Goal: Information Seeking & Learning: Learn about a topic

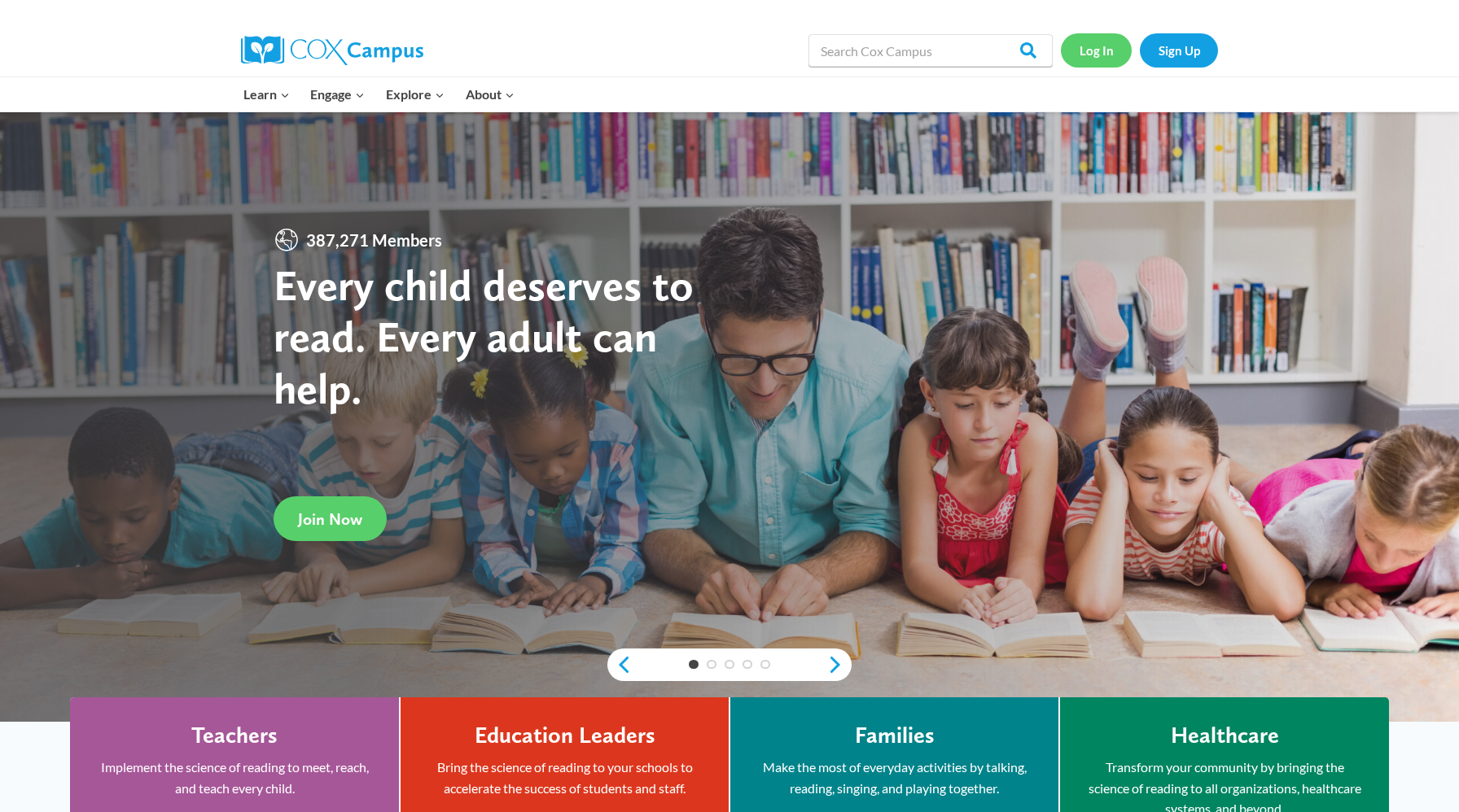
click at [1097, 50] on link "Log In" at bounding box center [1096, 49] width 71 height 33
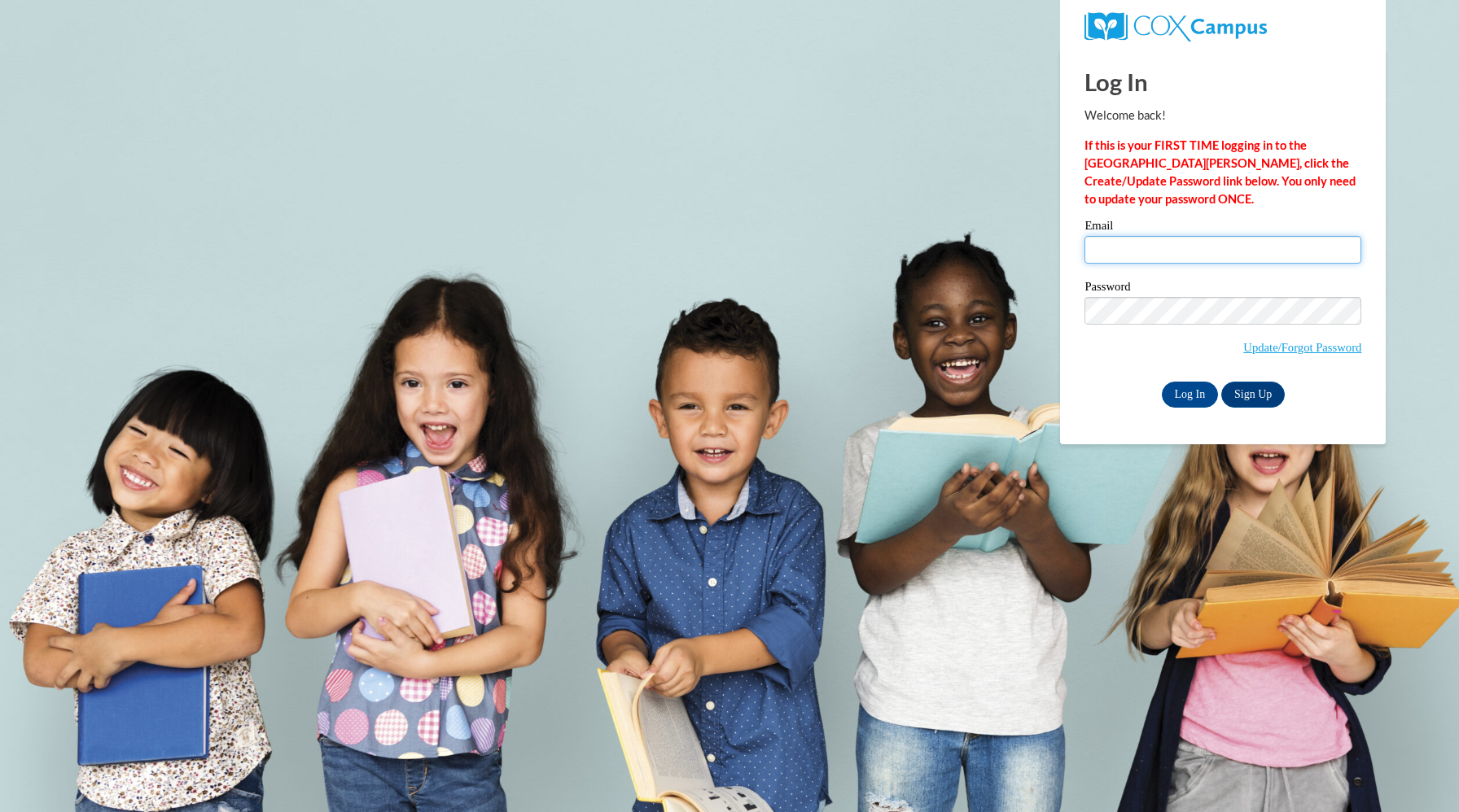
click at [1194, 253] on input "Email" at bounding box center [1222, 250] width 276 height 28
type input "ashleylord@usf.com"
click at [1205, 393] on input "Log In" at bounding box center [1190, 395] width 57 height 26
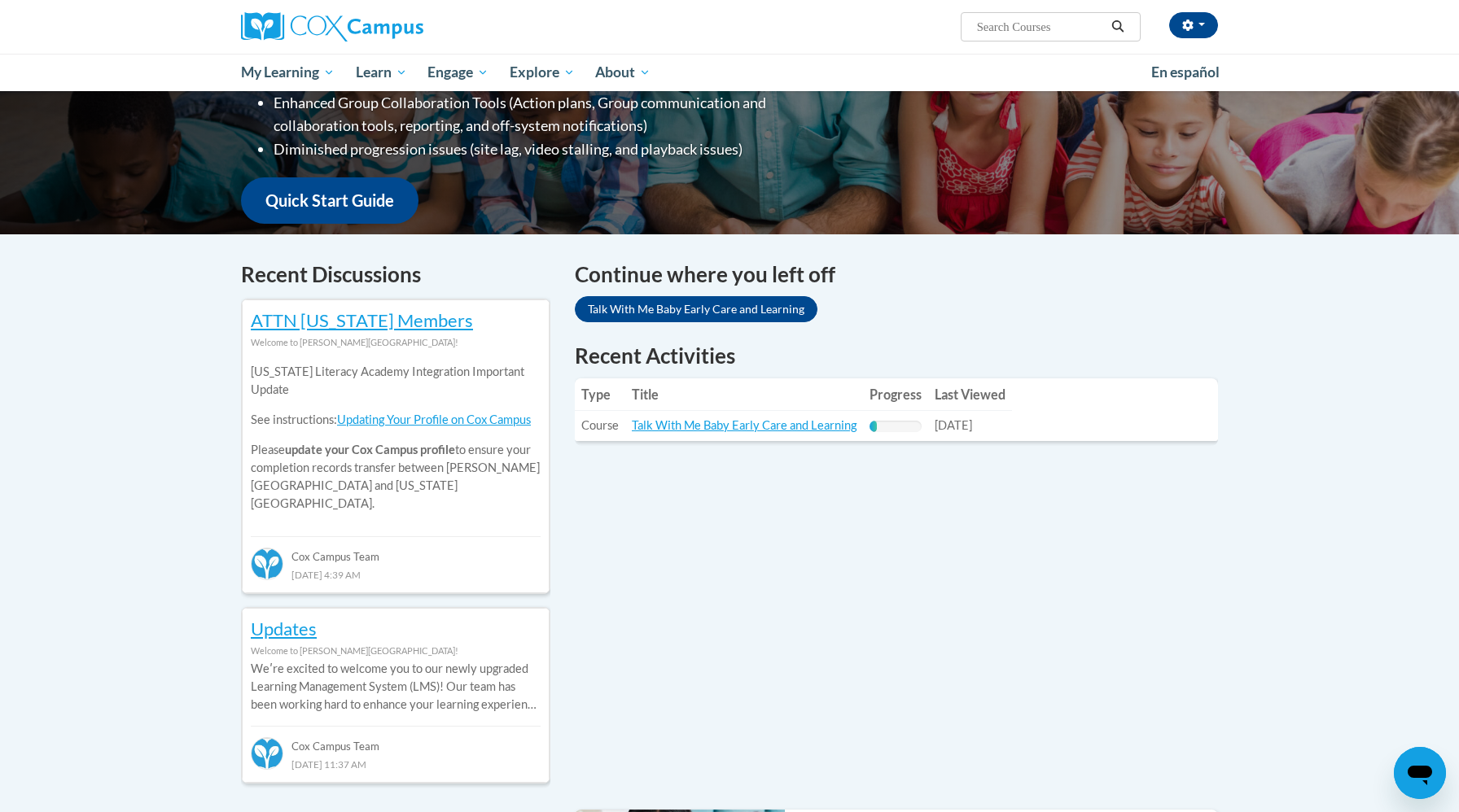
scroll to position [350, 0]
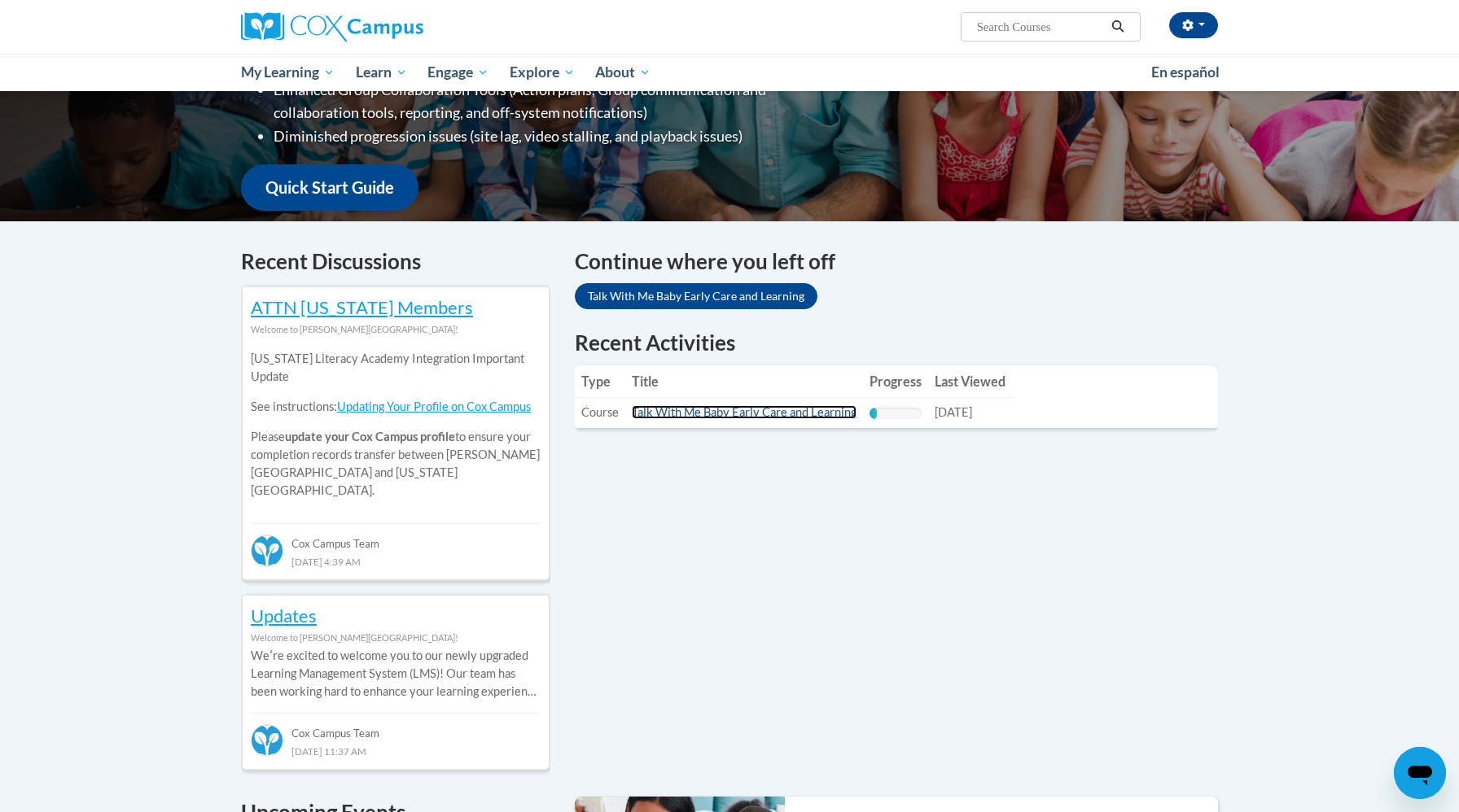
click at [778, 413] on link "Talk With Me Baby Early Care and Learning" at bounding box center [744, 412] width 225 height 14
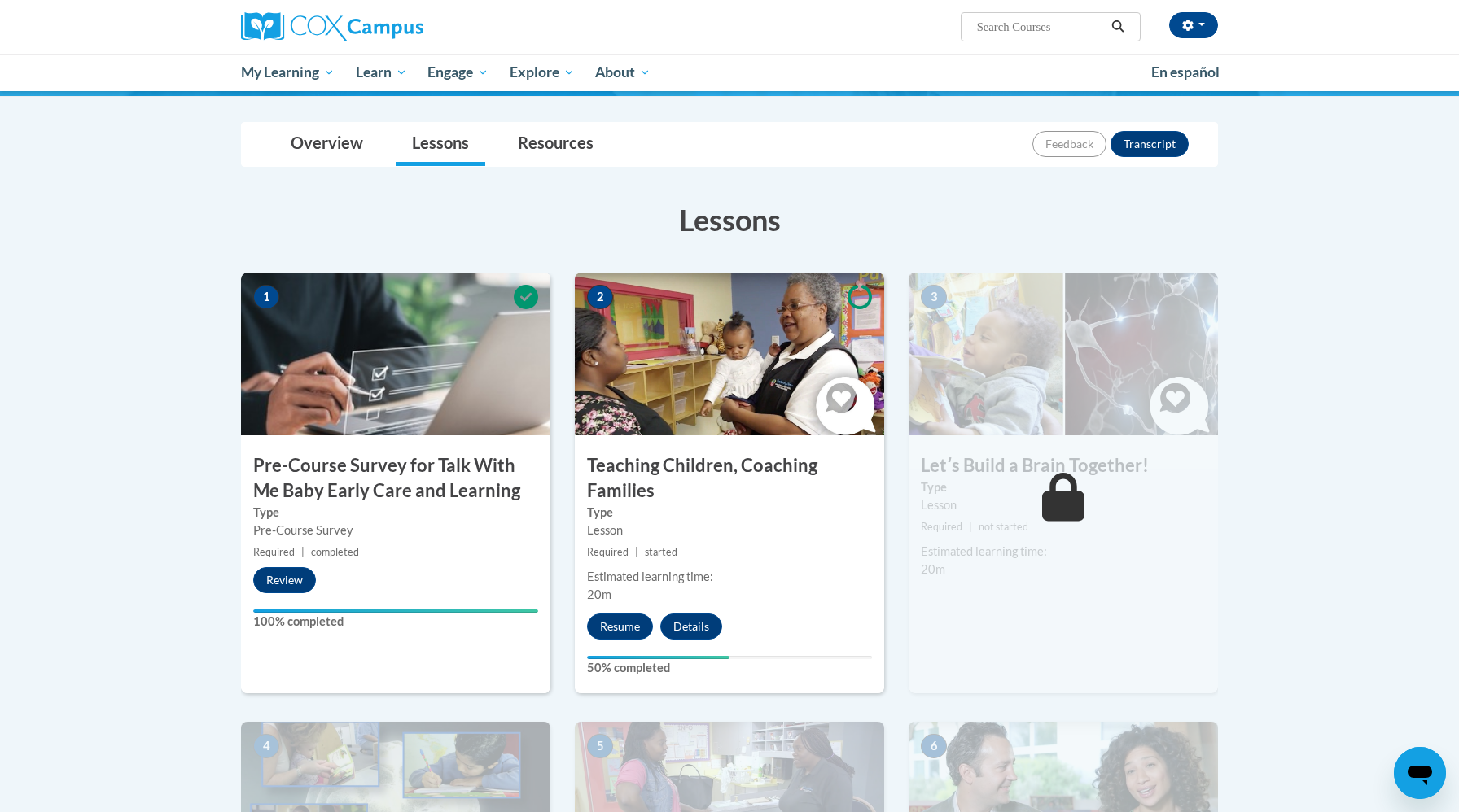
scroll to position [189, 0]
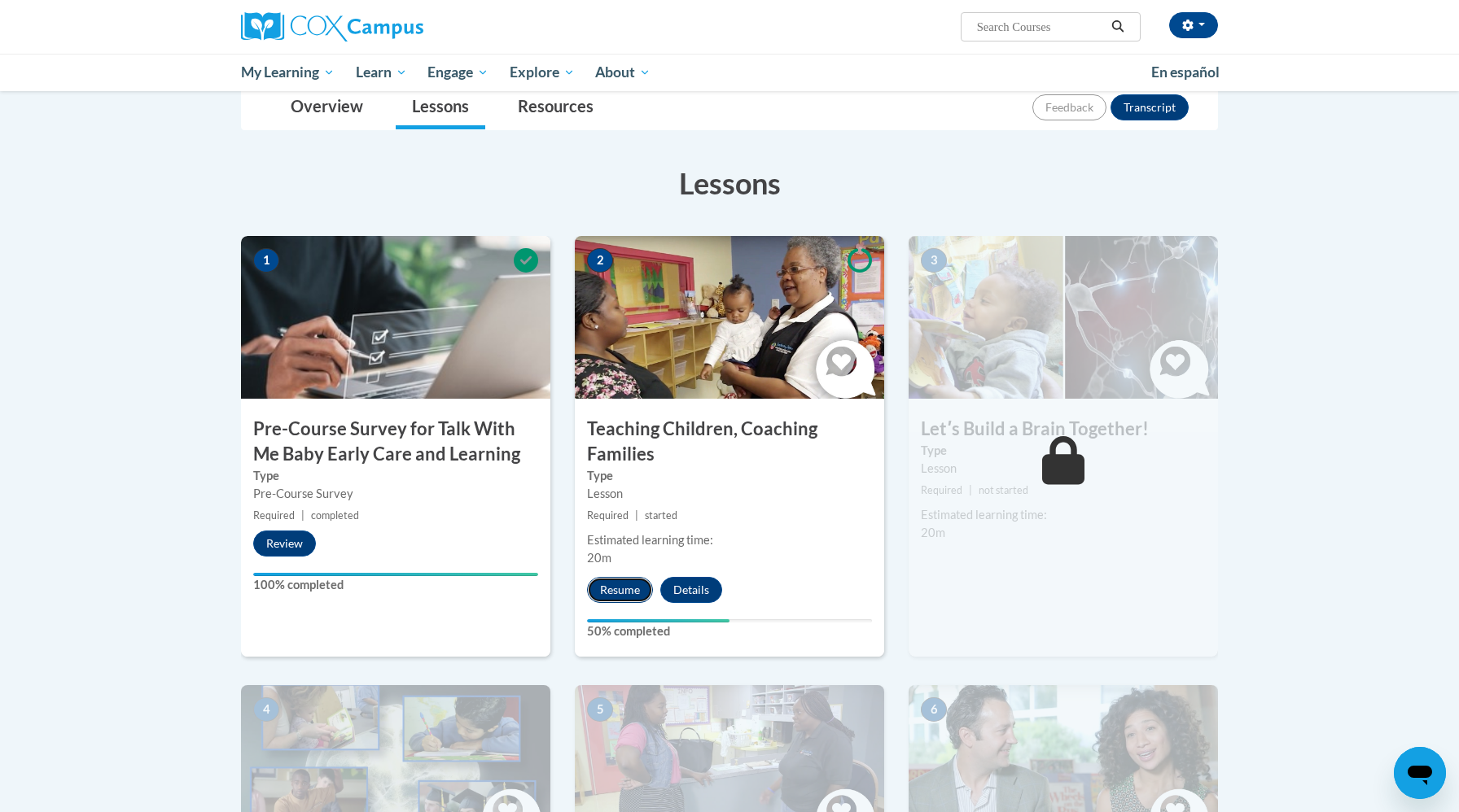
click at [628, 599] on button "Resume" at bounding box center [620, 590] width 66 height 26
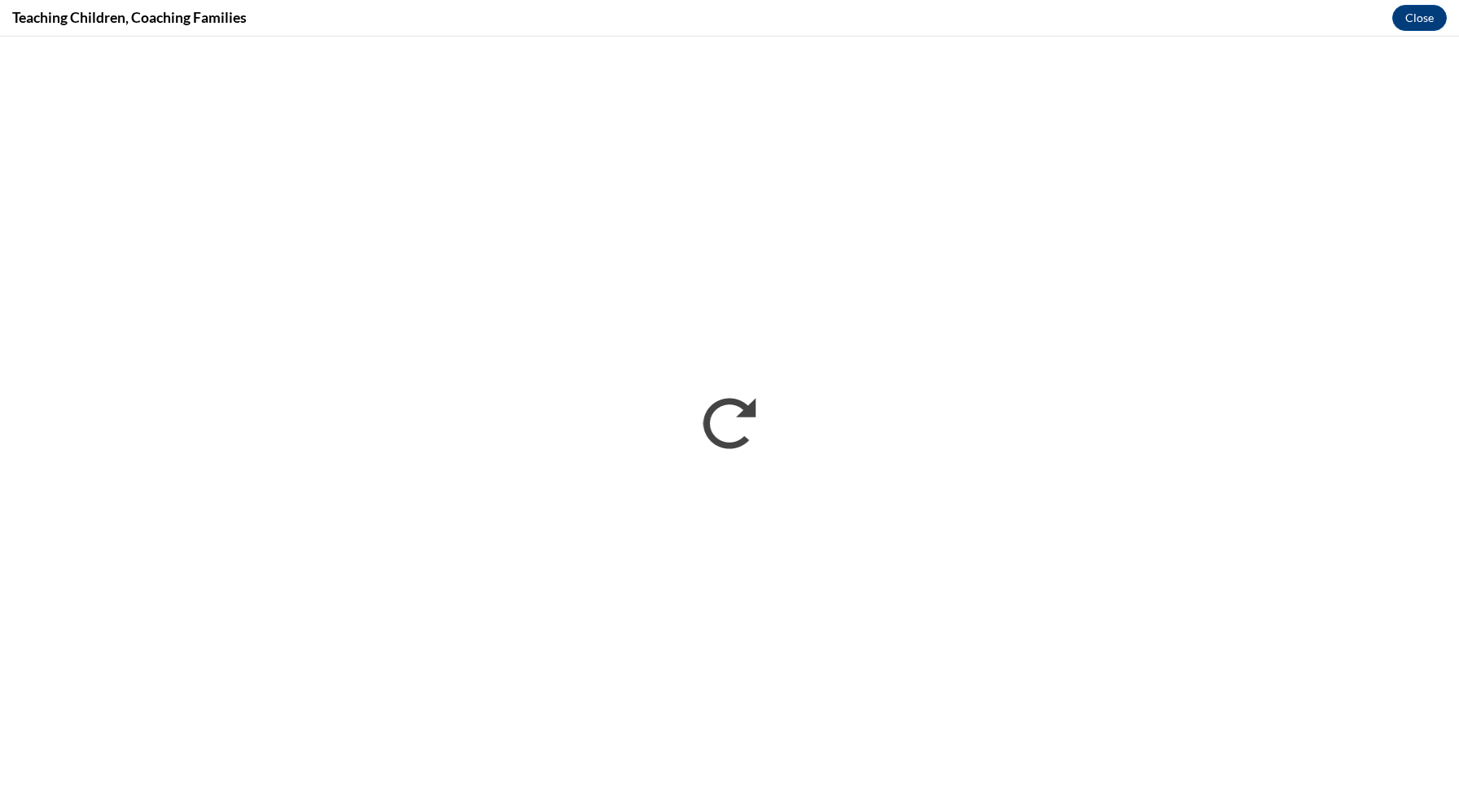
scroll to position [0, 0]
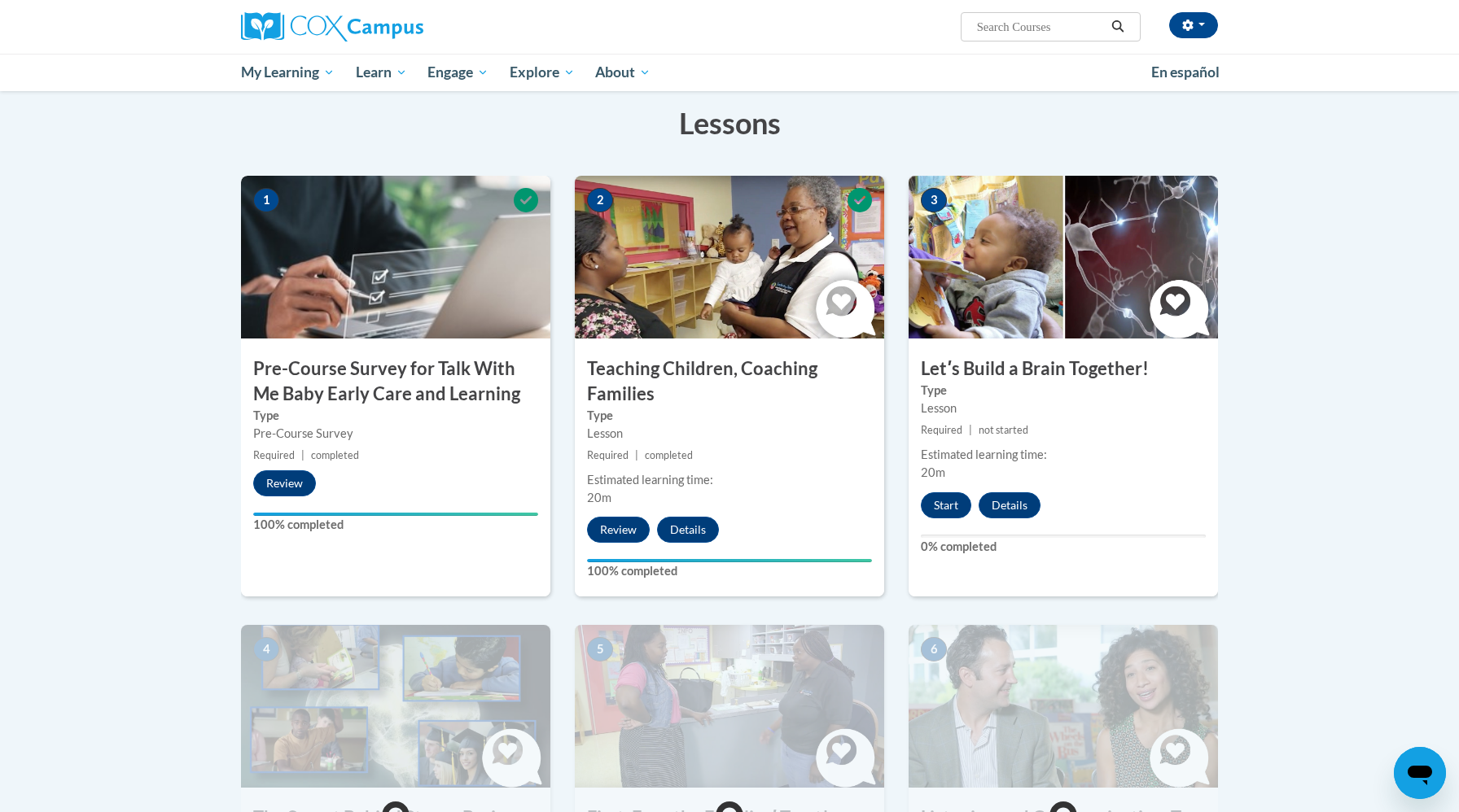
scroll to position [261, 0]
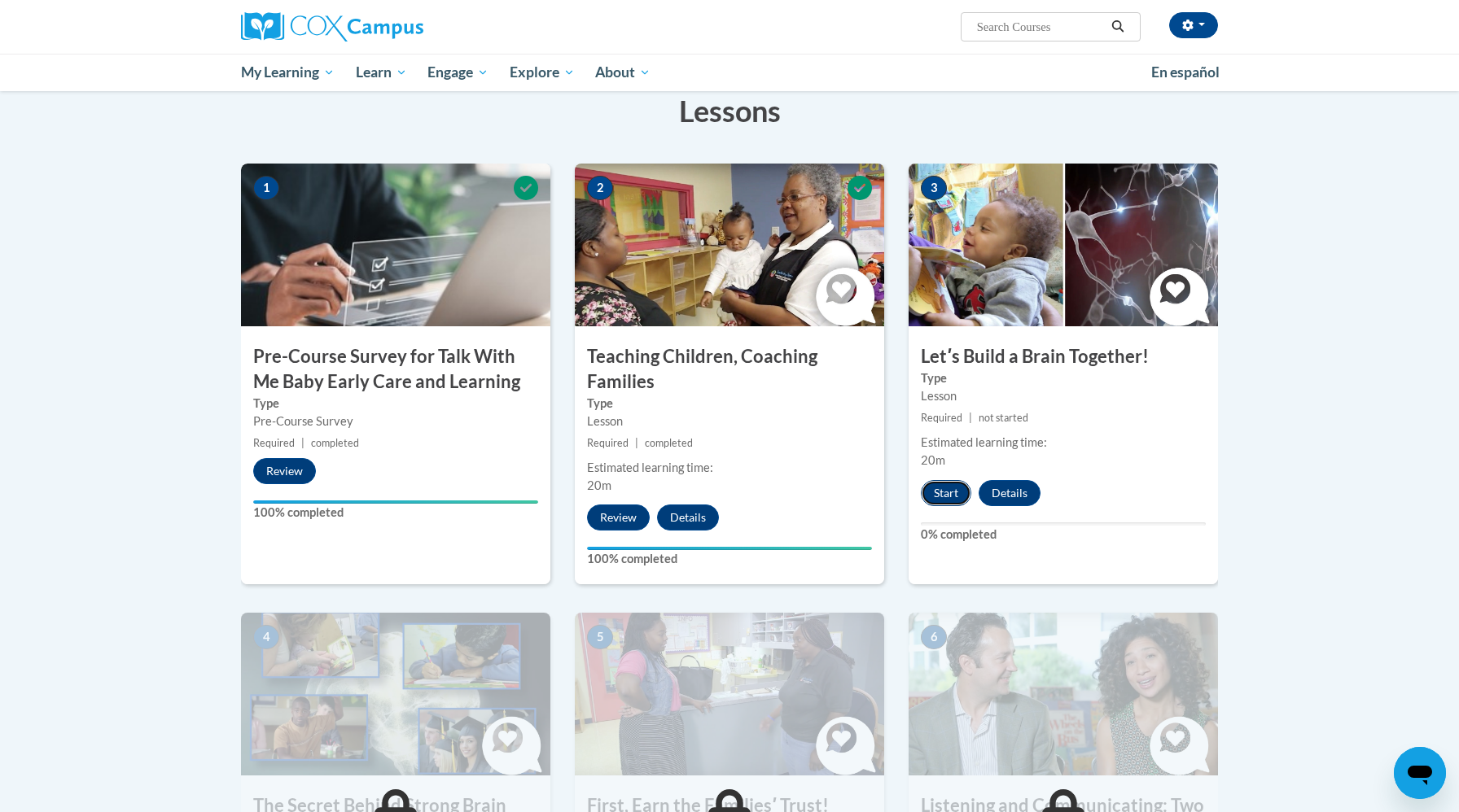
click at [960, 498] on button "Start" at bounding box center [946, 493] width 50 height 26
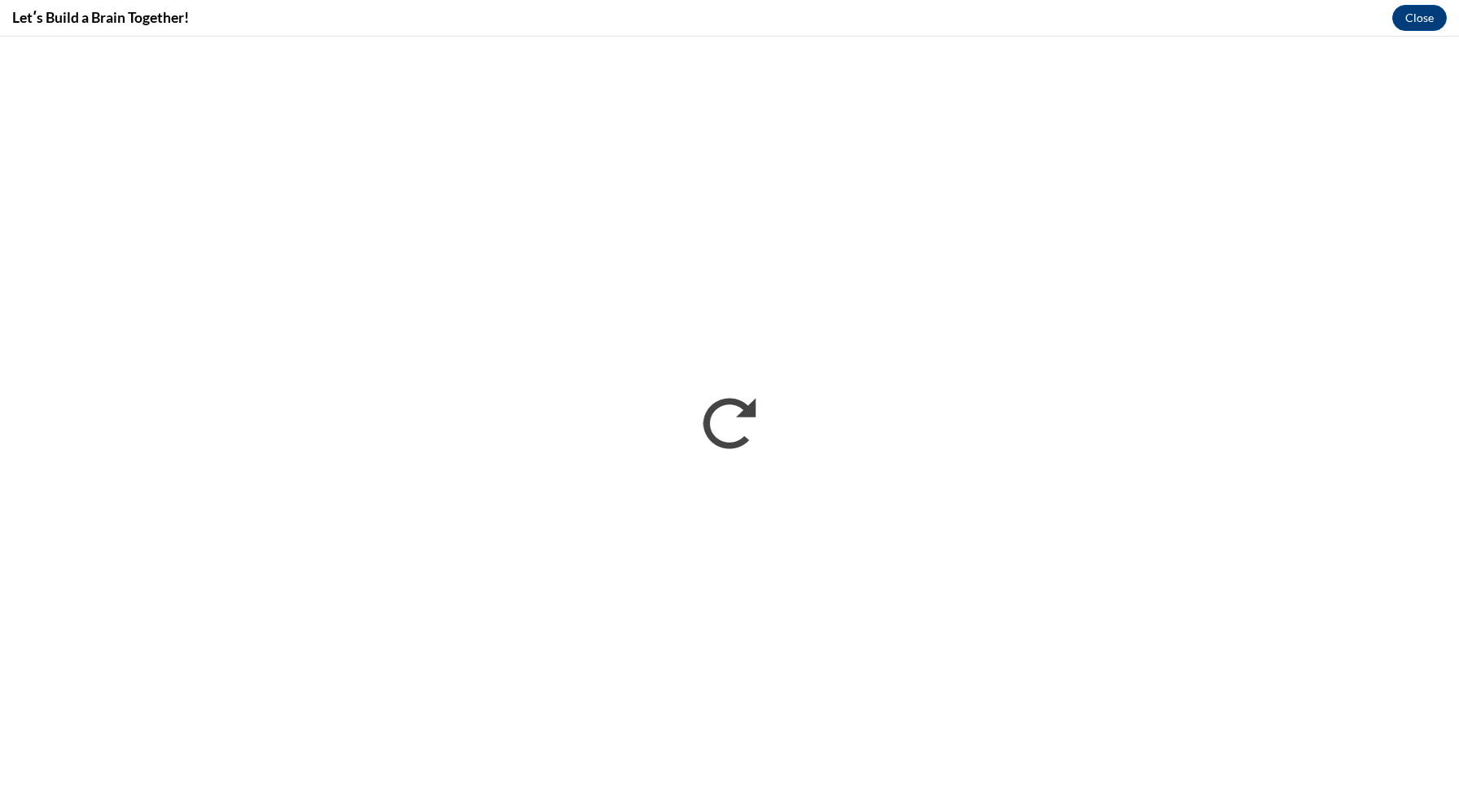
scroll to position [0, 0]
